Goal: Information Seeking & Learning: Learn about a topic

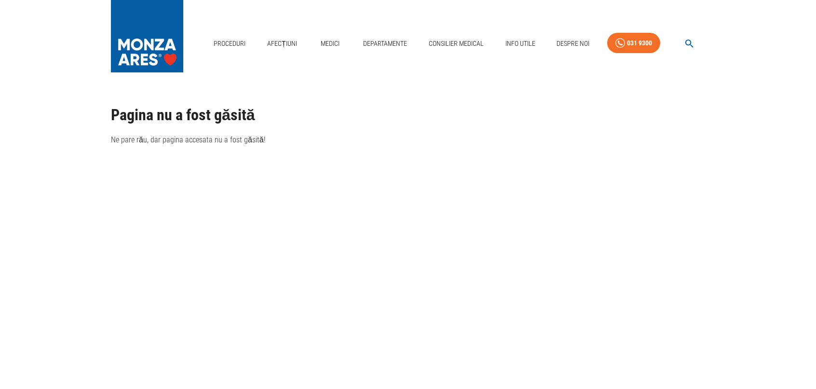
click at [687, 43] on icon "button" at bounding box center [689, 43] width 11 height 11
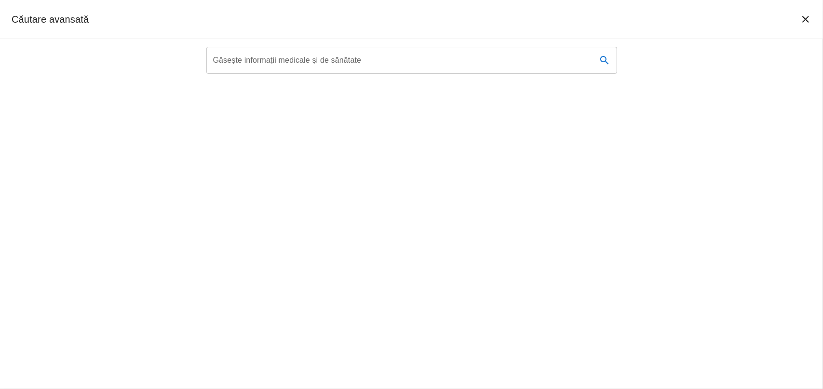
type textarea "dopler"
click at [371, 68] on input "Găsește informații medicale și de sănătate" at bounding box center [397, 60] width 383 height 27
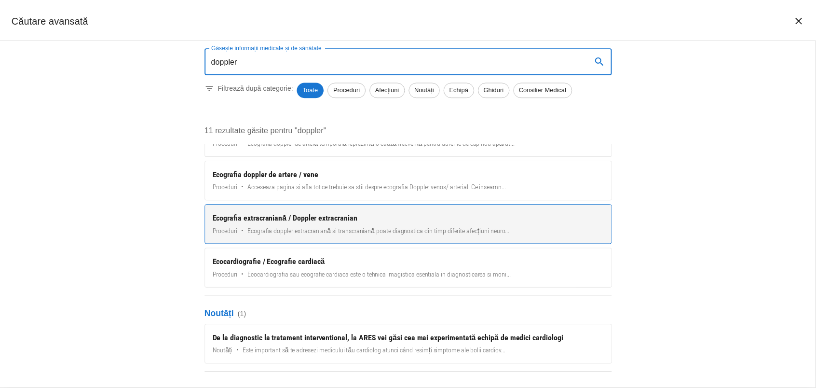
scroll to position [48, 0]
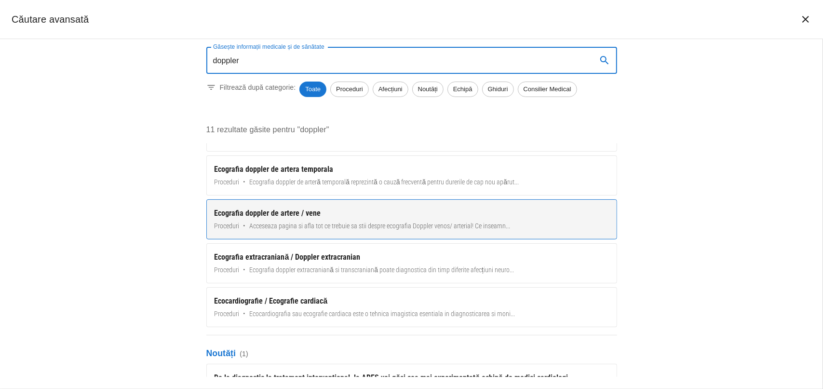
type input "doppler"
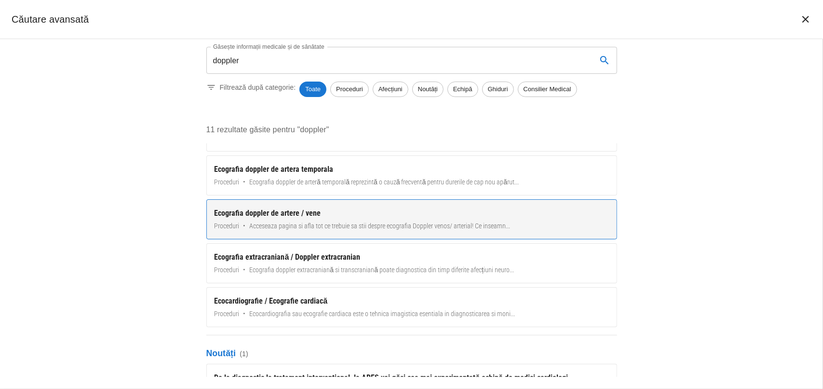
click at [300, 230] on span "Acceseaza pagina si afla tot ce trebuie sa stii despre ecografia Doppler venos/…" at bounding box center [380, 226] width 261 height 10
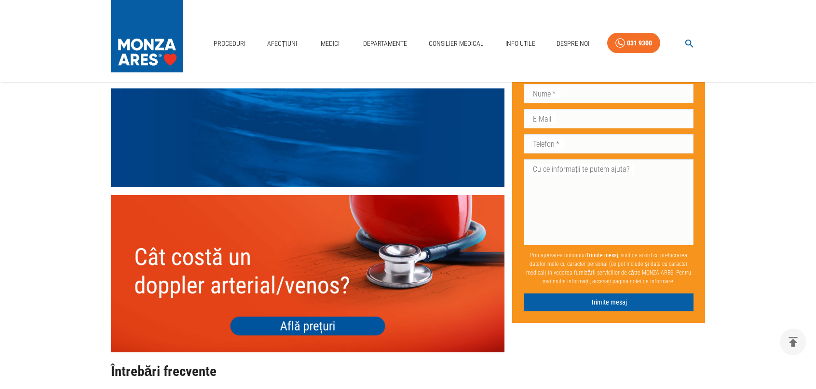
scroll to position [2266, 0]
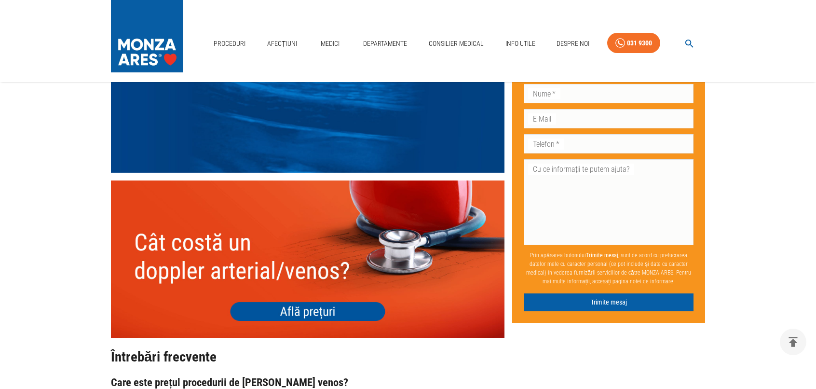
click at [269, 281] on img at bounding box center [307, 258] width 393 height 157
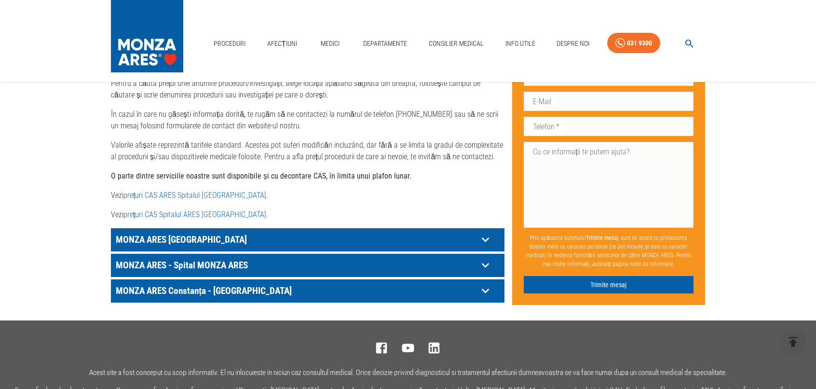
scroll to position [482, 0]
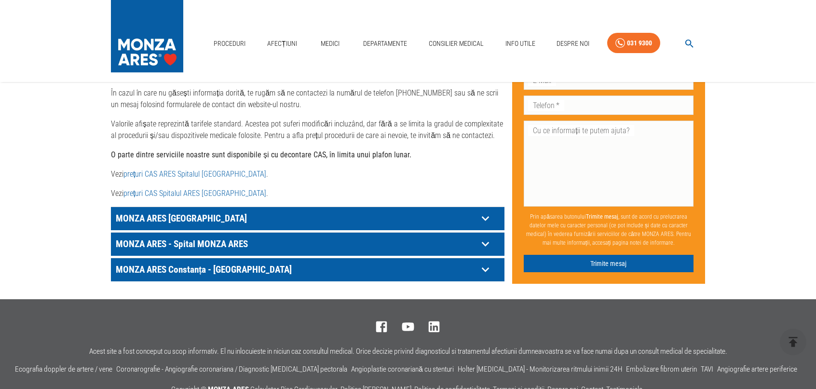
click at [205, 188] on link "prețuri CAS Spitalul ARES [GEOGRAPHIC_DATA]" at bounding box center [194, 192] width 143 height 9
